Goal: Browse casually: Explore the website without a specific task or goal

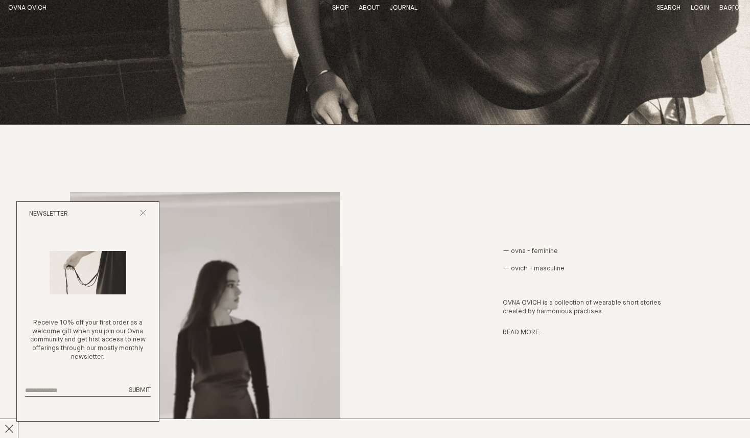
scroll to position [338, 0]
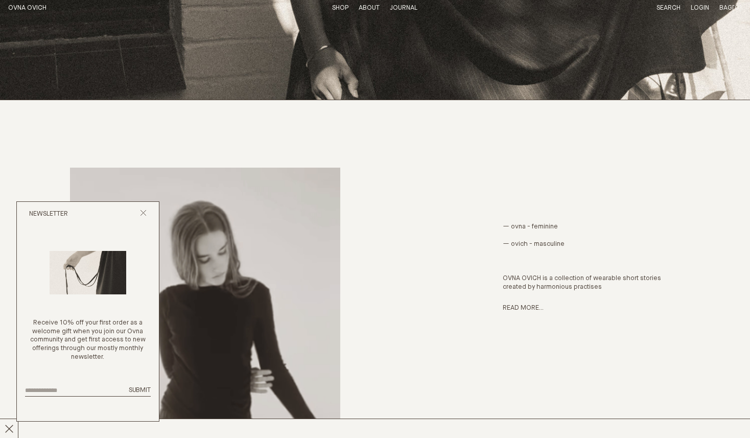
click at [142, 208] on div "Newsletter" at bounding box center [88, 214] width 142 height 25
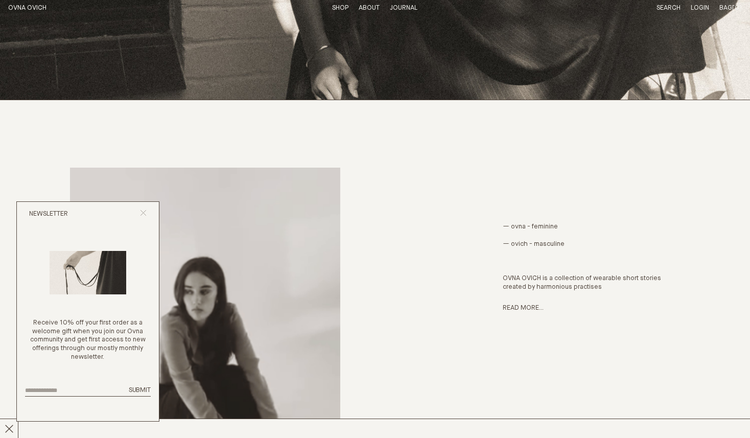
click at [142, 211] on line "Close popup" at bounding box center [144, 213] width 6 height 6
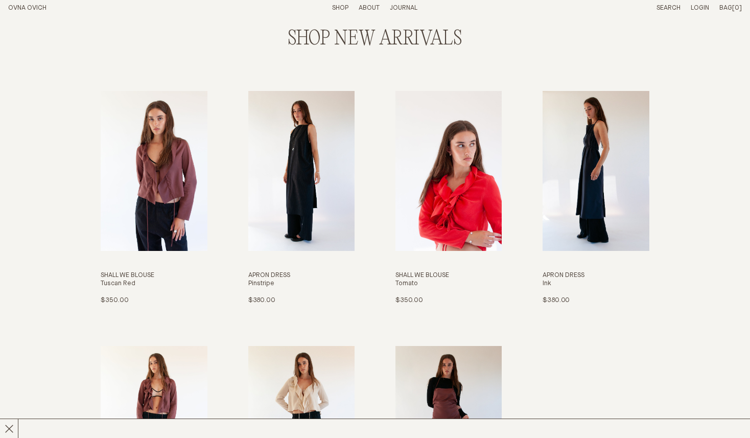
scroll to position [1091, 0]
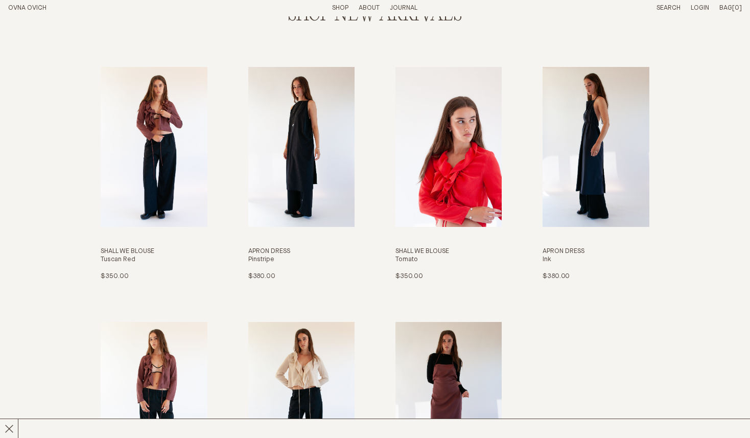
click at [146, 169] on img "Shall We Blouse" at bounding box center [154, 146] width 106 height 159
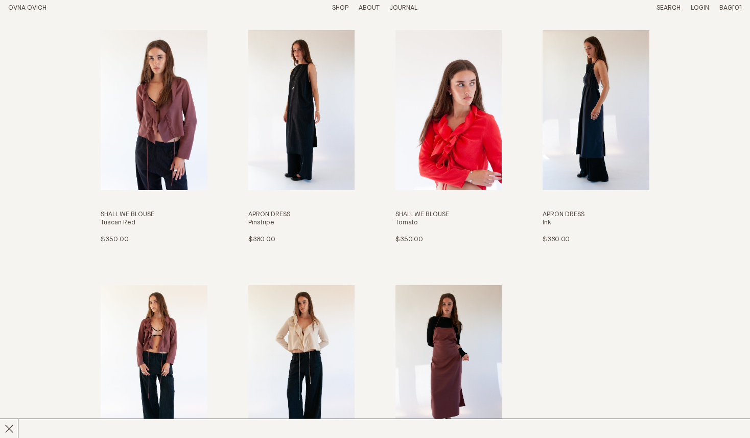
scroll to position [1125, 0]
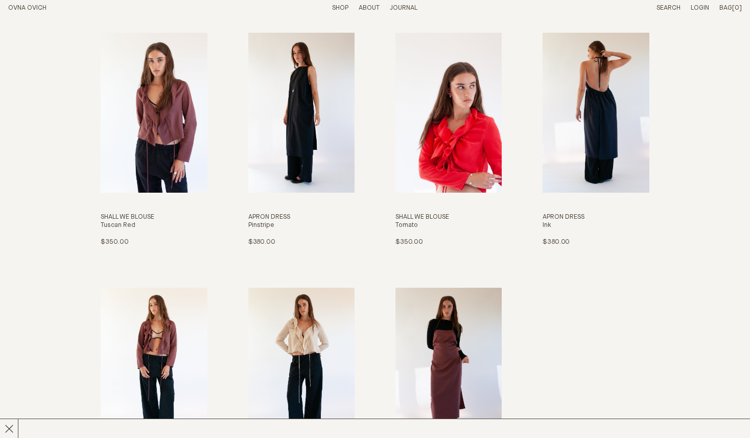
click at [587, 106] on img "Apron Dress" at bounding box center [596, 112] width 106 height 159
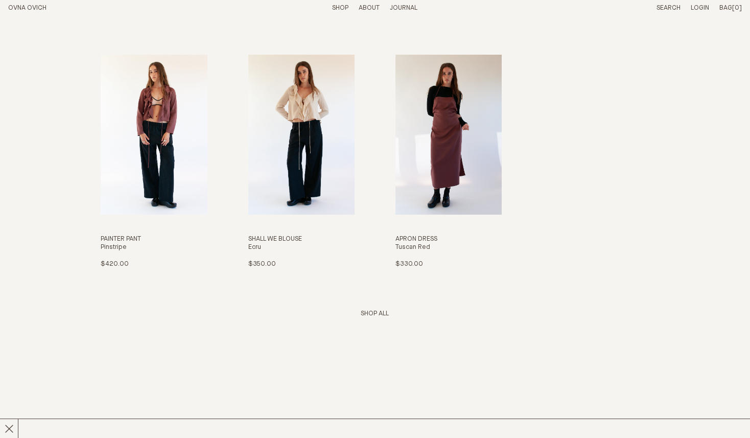
scroll to position [1338, 0]
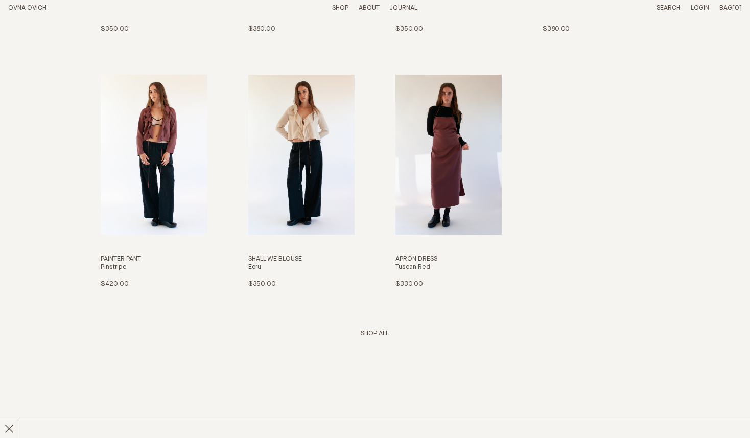
click at [385, 333] on link "Shop All" at bounding box center [375, 333] width 28 height 7
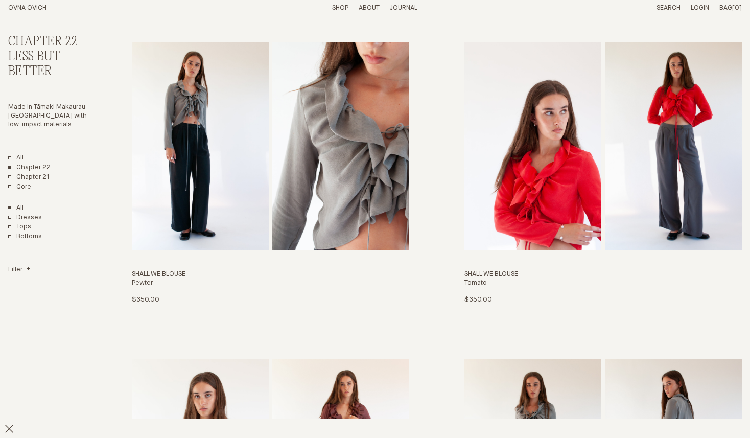
scroll to position [1320, 0]
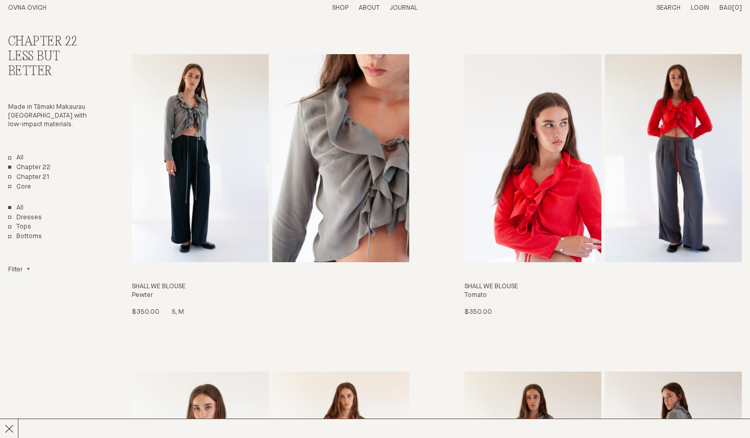
click at [350, 210] on img "Shall We Blouse" at bounding box center [340, 158] width 137 height 208
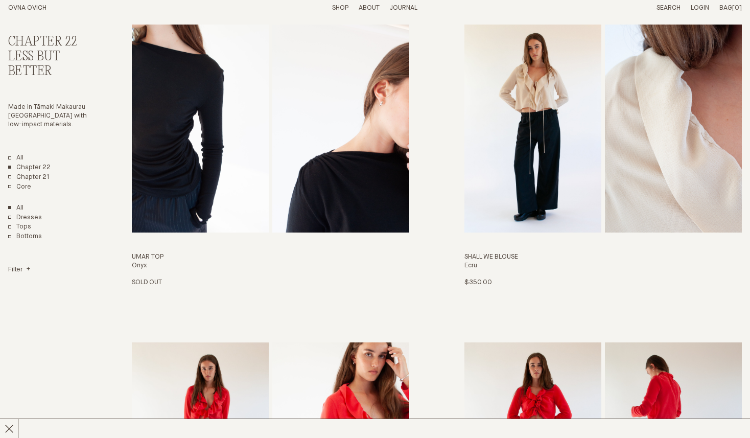
scroll to position [430, 0]
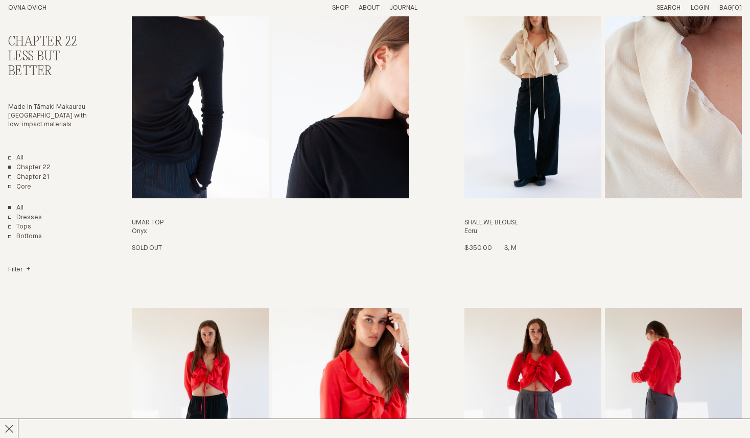
click at [544, 104] on img "Shall We Blouse" at bounding box center [533, 94] width 137 height 208
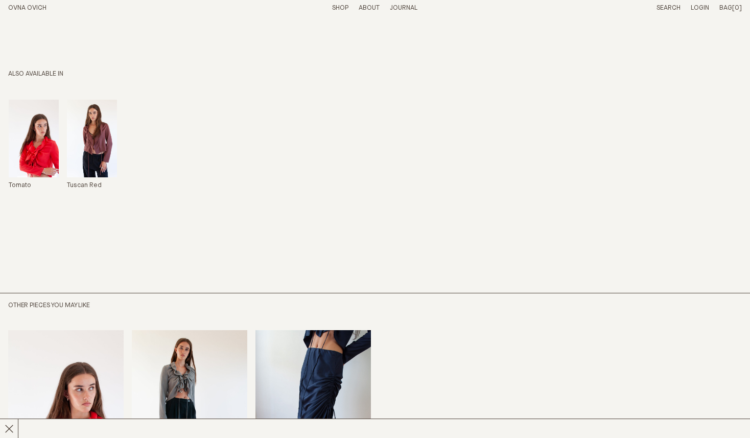
scroll to position [716, 0]
click at [45, 160] on img "Shall We Blouse" at bounding box center [34, 138] width 50 height 78
